Goal: Transaction & Acquisition: Purchase product/service

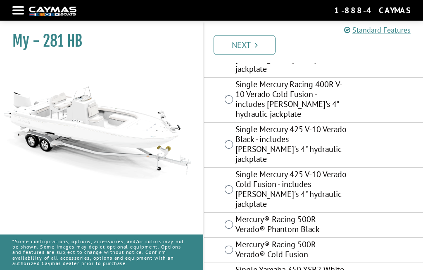
scroll to position [459, 0]
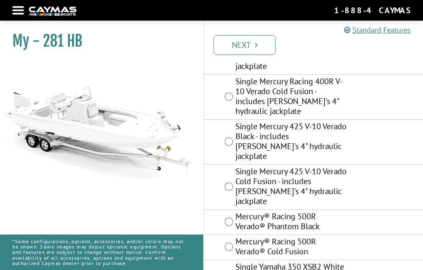
click at [262, 40] on link "Next" at bounding box center [244, 45] width 62 height 20
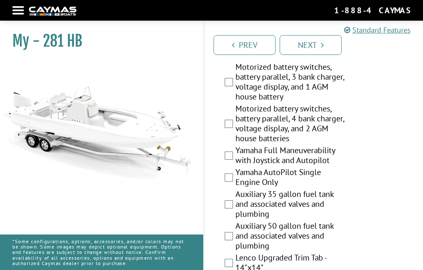
scroll to position [351, 0]
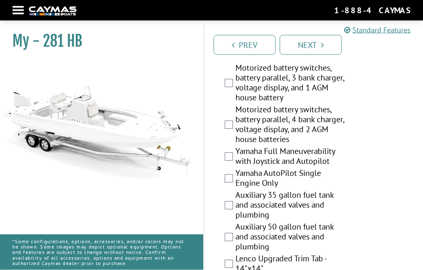
click at [345, 38] on ul "Prev Next" at bounding box center [316, 44] width 211 height 21
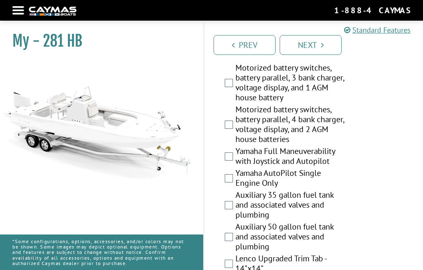
click at [332, 38] on link "Next" at bounding box center [310, 45] width 62 height 20
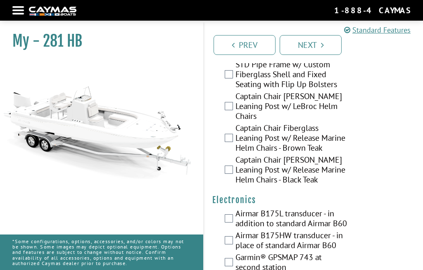
scroll to position [3017, 0]
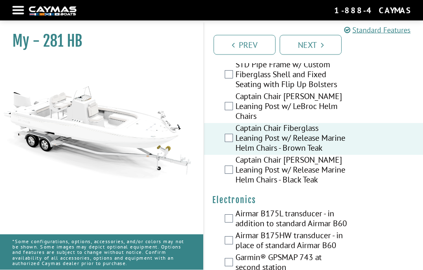
click at [326, 42] on link "Next" at bounding box center [310, 45] width 62 height 20
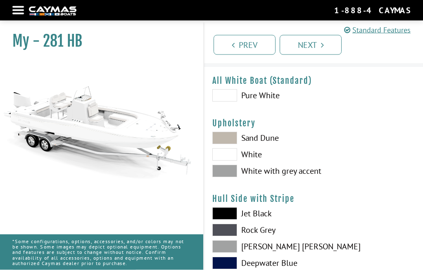
scroll to position [26, 0]
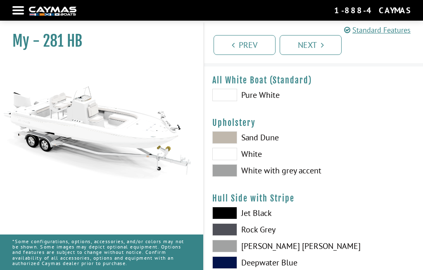
click at [232, 172] on span at bounding box center [224, 170] width 25 height 12
click at [232, 138] on span at bounding box center [224, 137] width 25 height 12
click at [228, 154] on span at bounding box center [224, 154] width 25 height 12
click at [231, 97] on span at bounding box center [224, 95] width 25 height 12
click at [232, 136] on span at bounding box center [224, 137] width 25 height 12
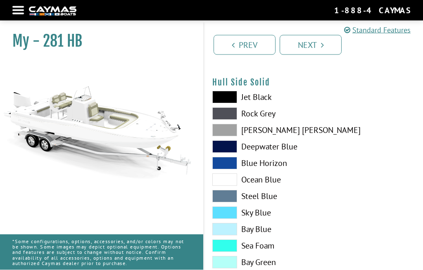
scroll to position [349, 0]
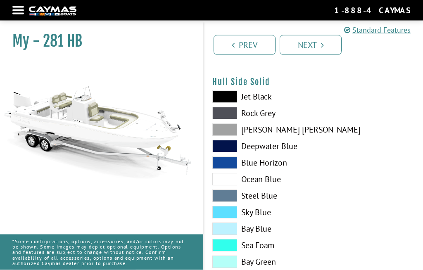
click at [233, 180] on span at bounding box center [224, 179] width 25 height 12
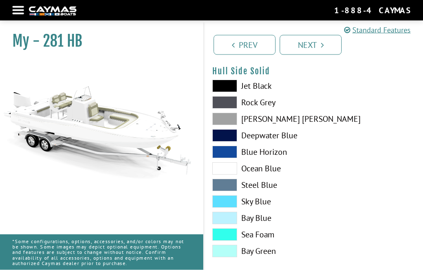
scroll to position [360, 0]
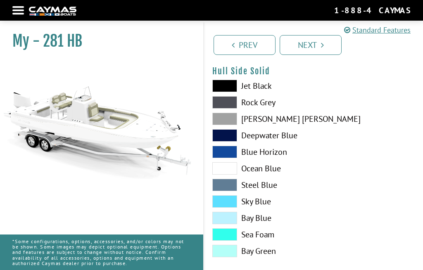
click at [232, 221] on span at bounding box center [224, 218] width 25 height 12
click at [323, 43] on icon "Pagination" at bounding box center [322, 45] width 3 height 8
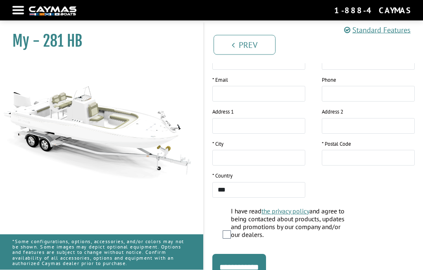
scroll to position [178, 0]
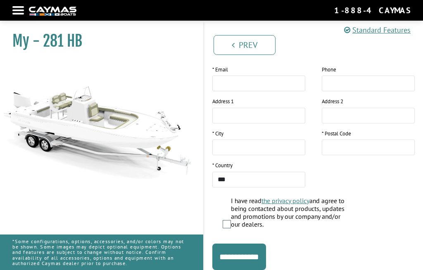
click at [258, 253] on input "**********" at bounding box center [239, 257] width 54 height 26
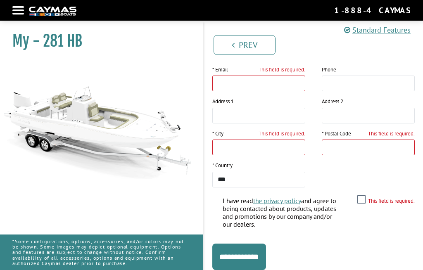
click at [258, 253] on input "**********" at bounding box center [239, 257] width 54 height 26
click at [413, 45] on ul "Prev Next" at bounding box center [316, 44] width 211 height 21
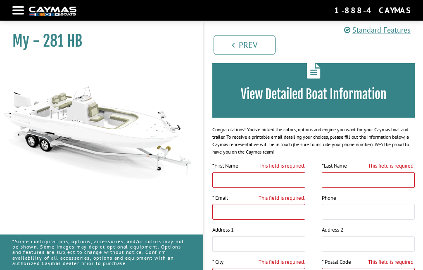
scroll to position [0, 0]
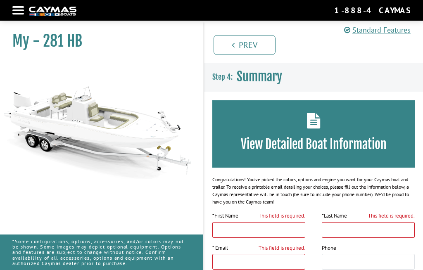
click at [259, 47] on link "Prev" at bounding box center [244, 45] width 62 height 20
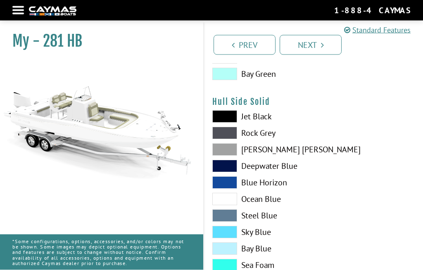
scroll to position [330, 0]
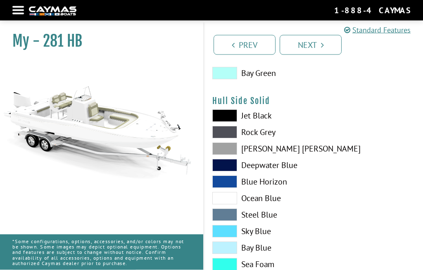
click at [228, 252] on span at bounding box center [224, 248] width 25 height 12
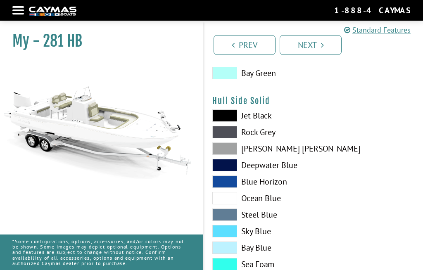
click at [260, 253] on label "Bay Blue" at bounding box center [258, 247] width 93 height 12
click at [253, 267] on label "Sea Foam" at bounding box center [258, 264] width 93 height 12
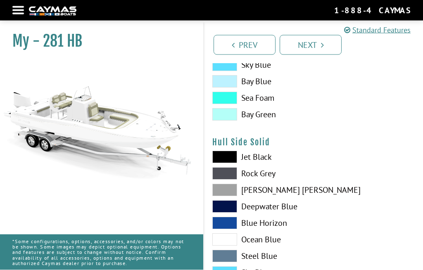
scroll to position [289, 0]
